Goal: Information Seeking & Learning: Learn about a topic

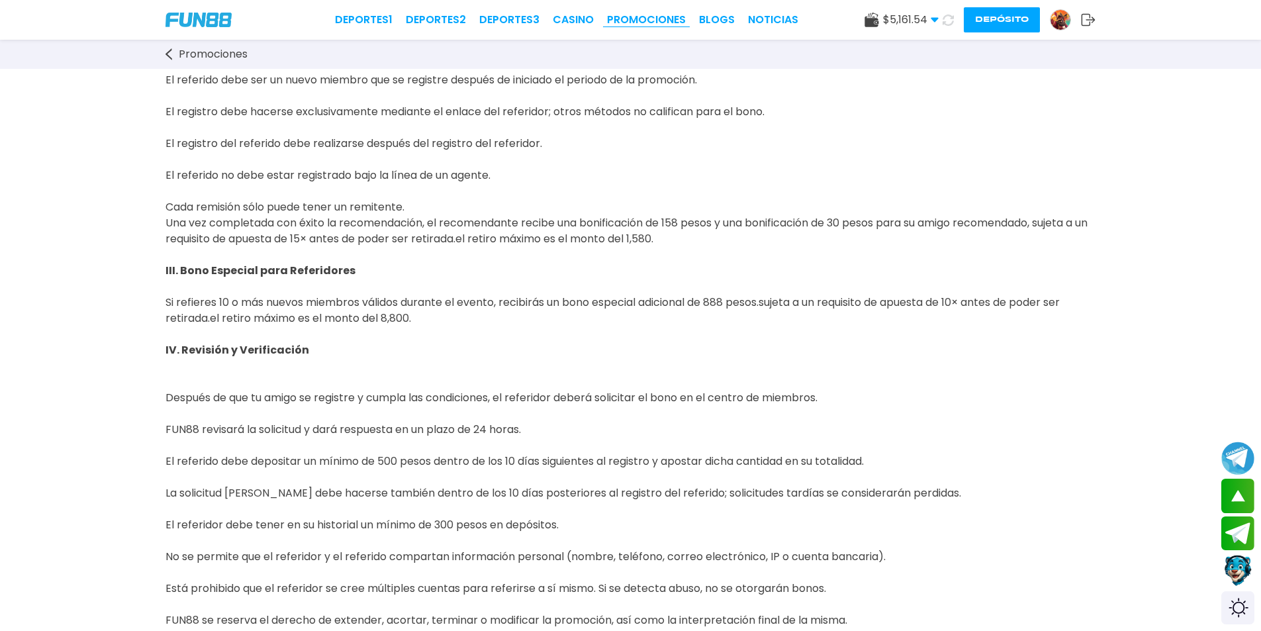
click at [630, 21] on link "Promociones" at bounding box center [646, 20] width 79 height 16
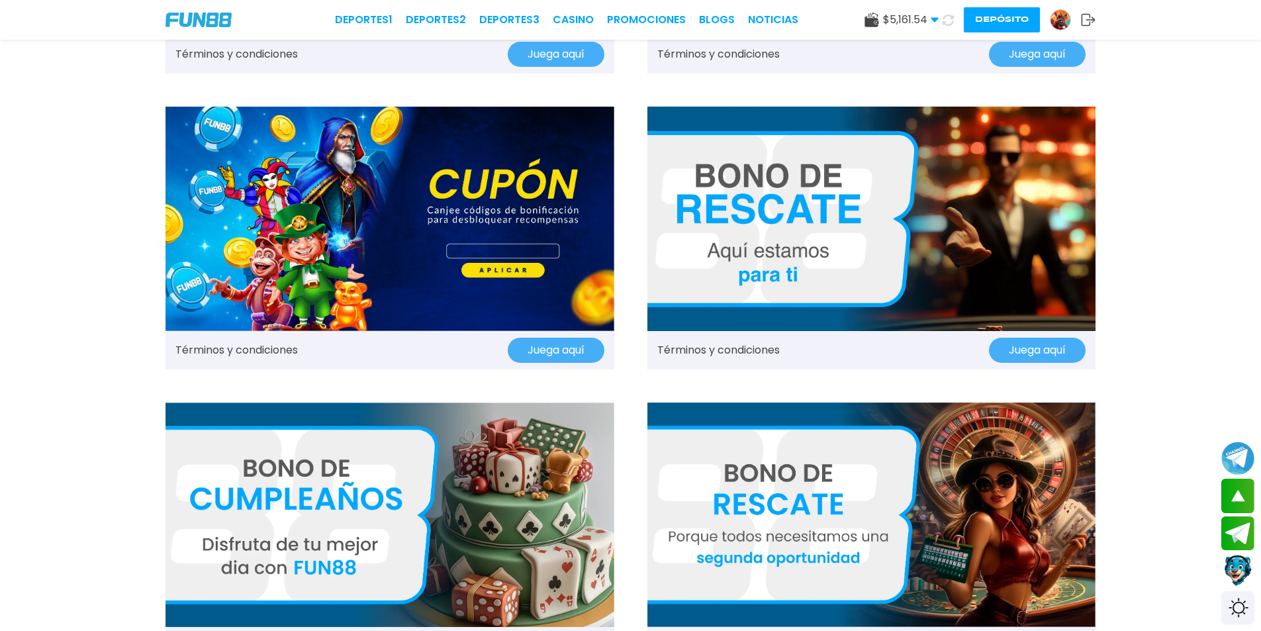
scroll to position [1390, 0]
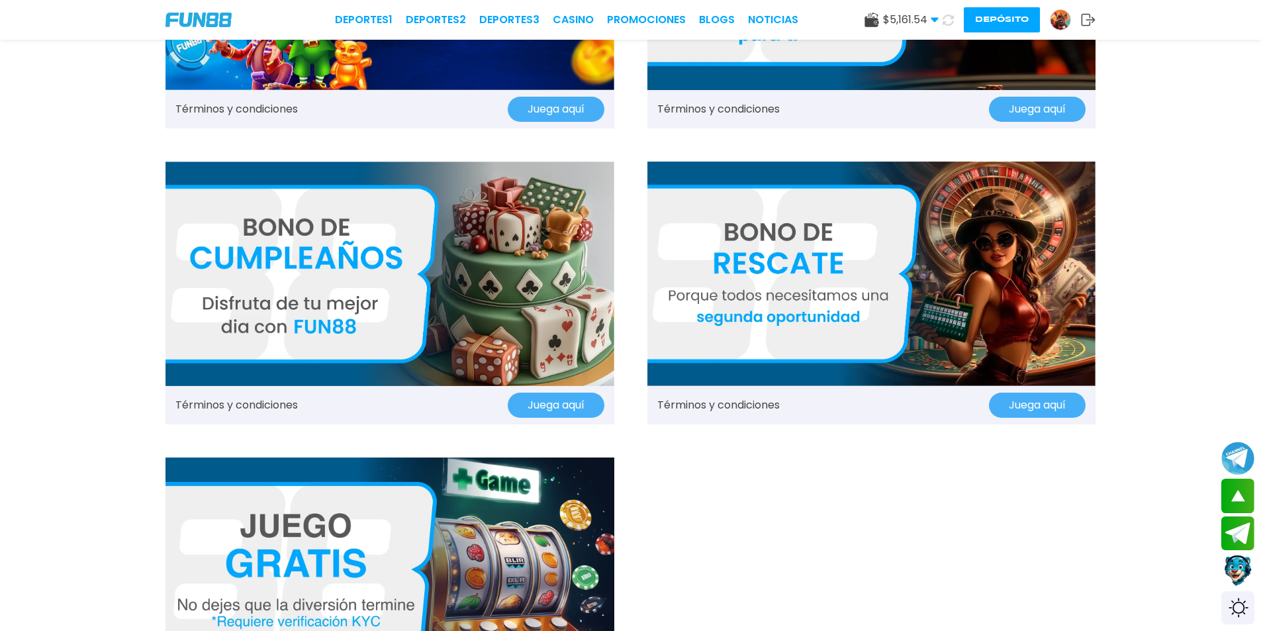
click at [756, 310] on img at bounding box center [871, 274] width 449 height 224
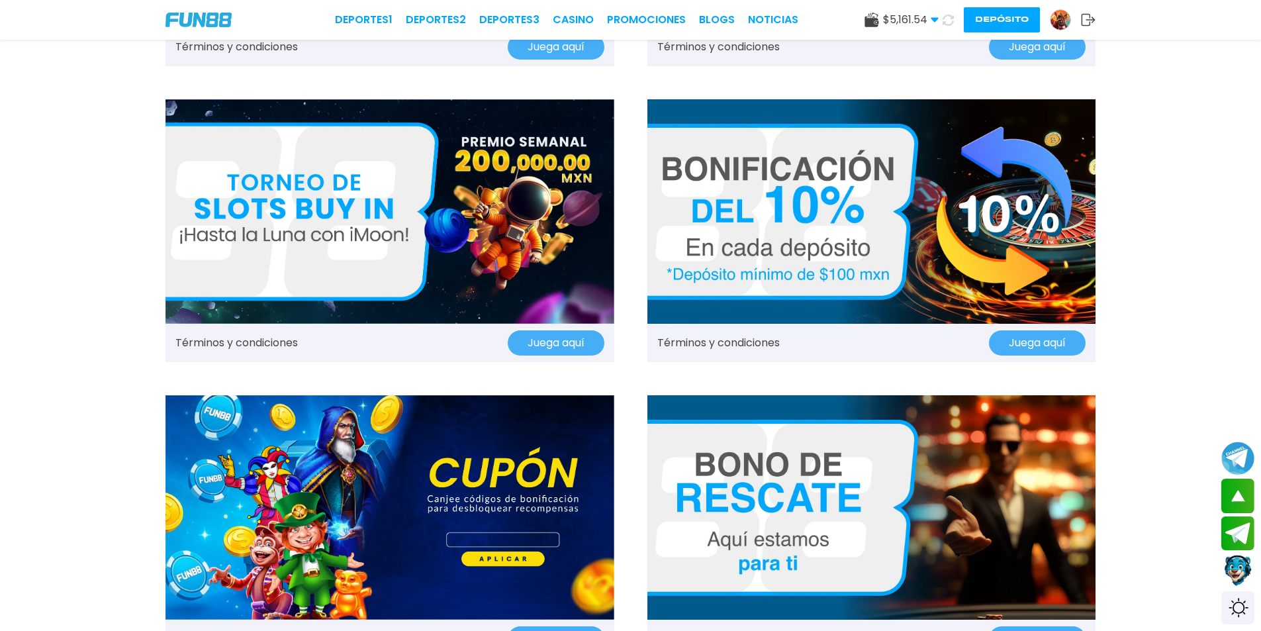
scroll to position [1059, 0]
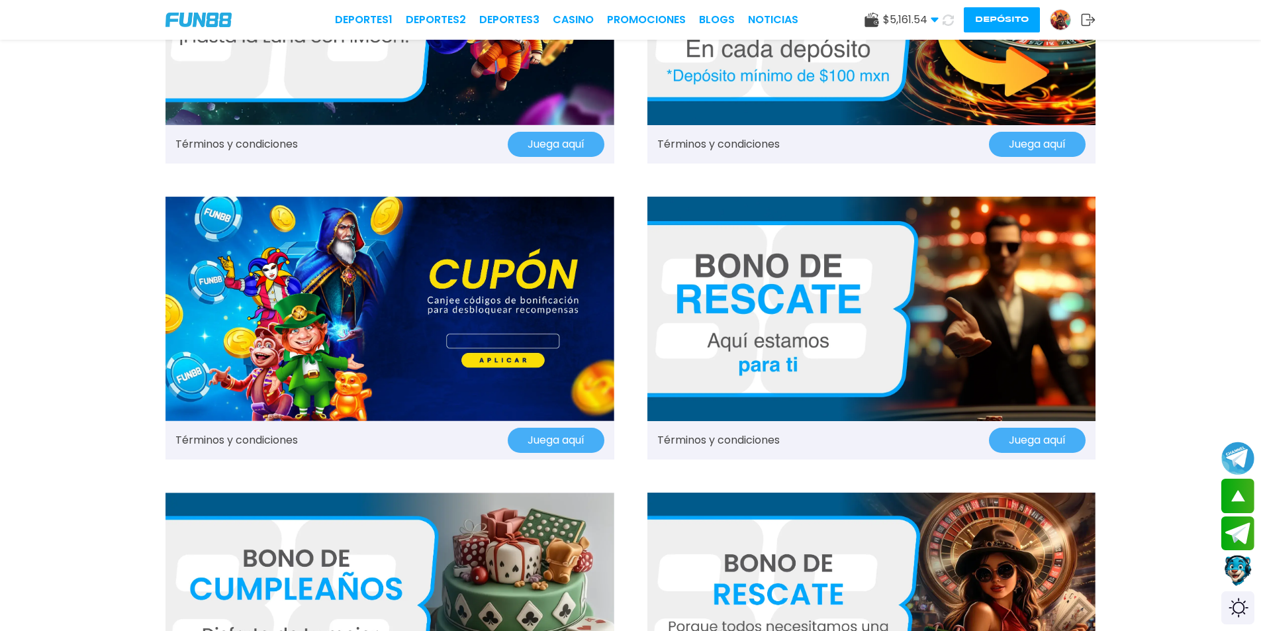
click at [804, 353] on img at bounding box center [871, 309] width 449 height 224
